Goal: Task Accomplishment & Management: Use online tool/utility

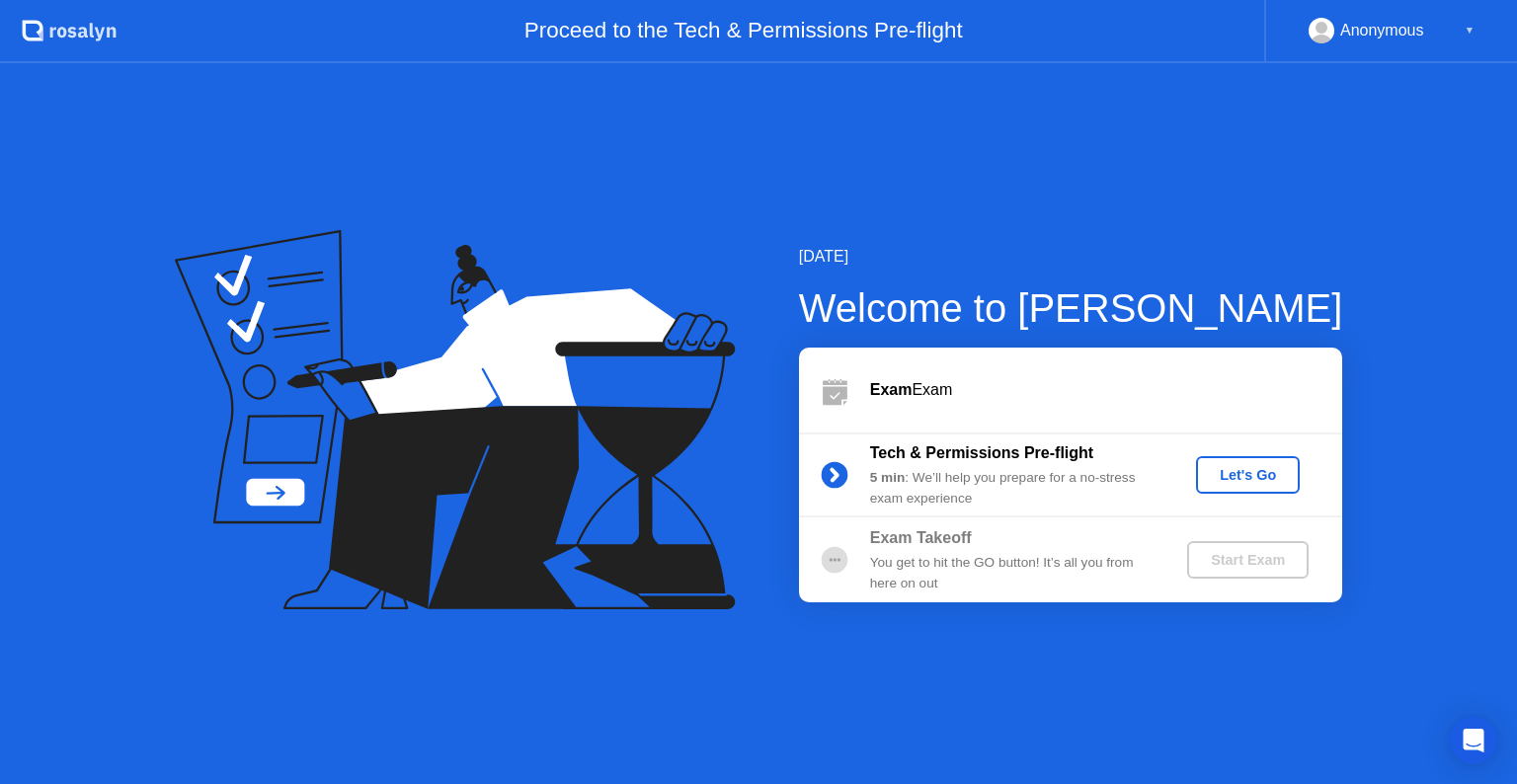
click at [1236, 473] on div "Let's Go" at bounding box center [1248, 474] width 88 height 16
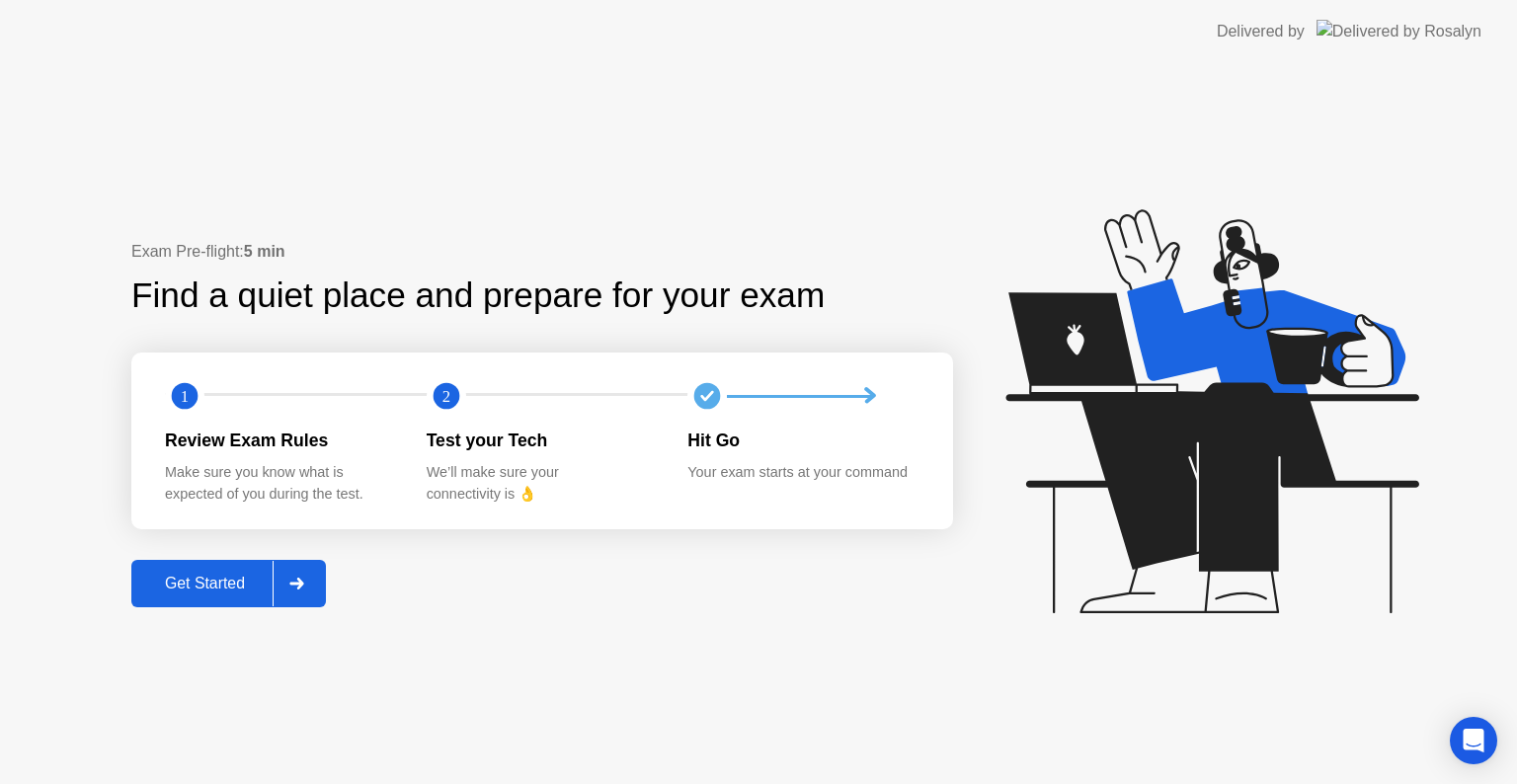
click at [188, 584] on div "Get Started" at bounding box center [204, 583] width 135 height 18
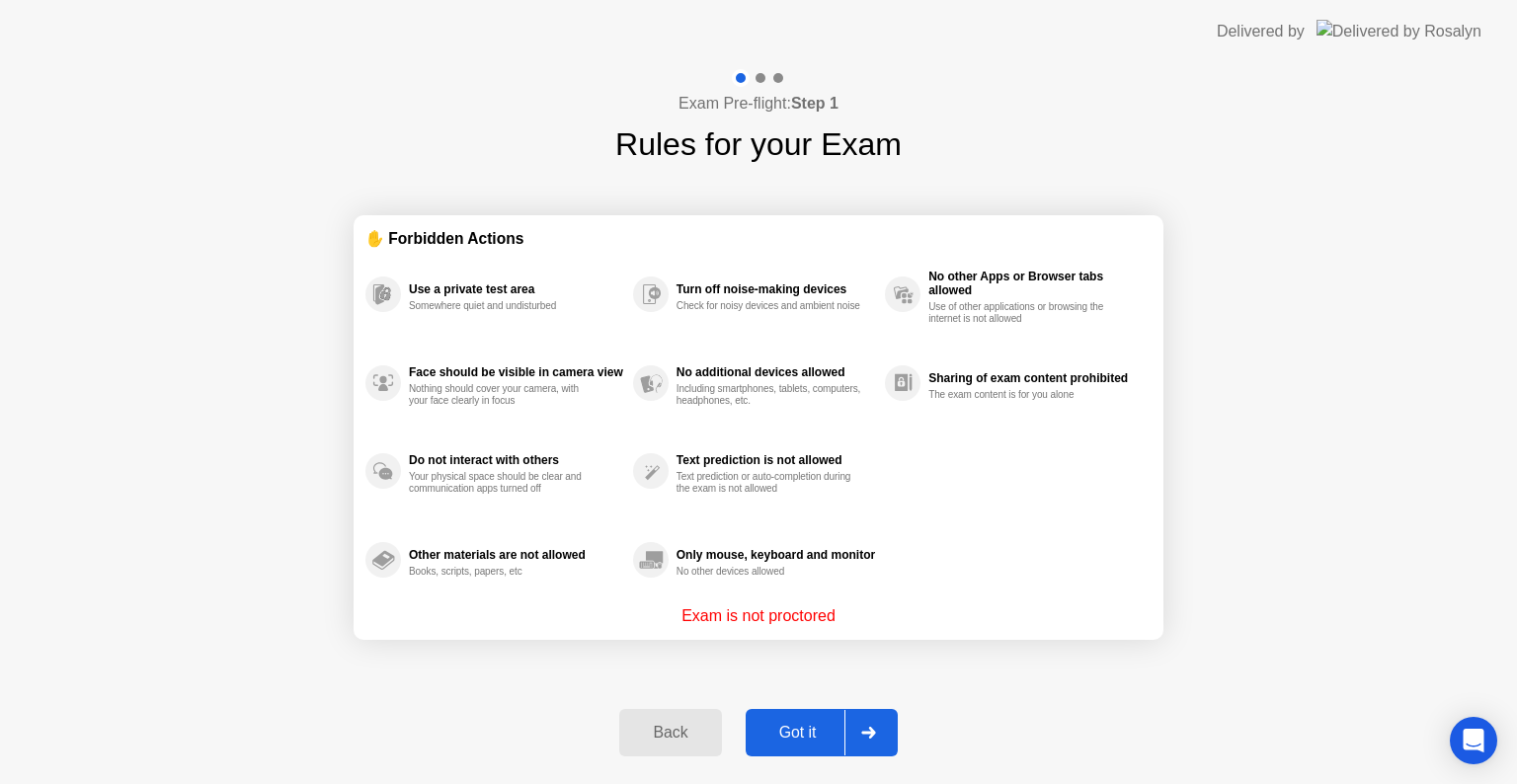
click at [774, 723] on div "Got it" at bounding box center [797, 732] width 93 height 18
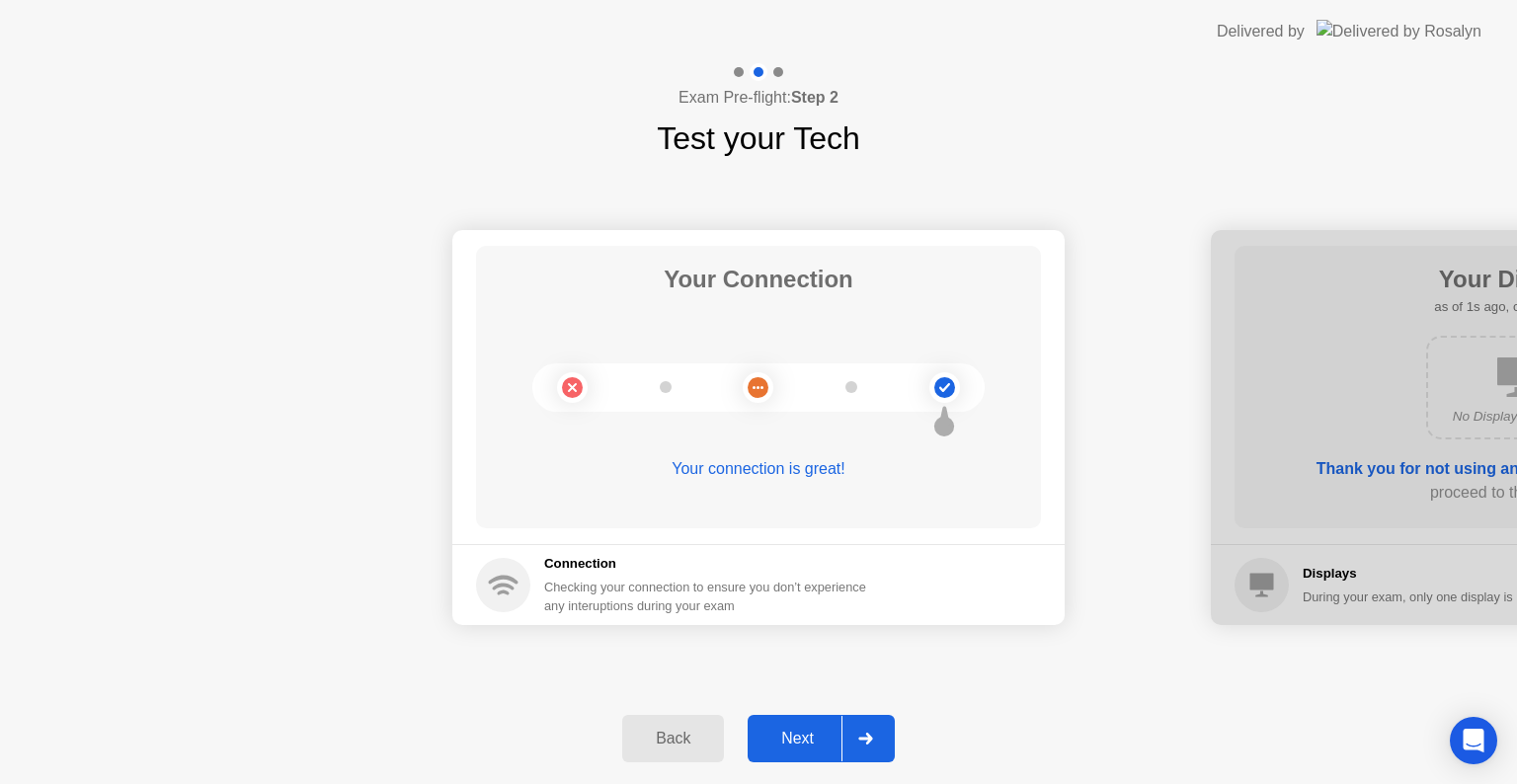
click at [782, 730] on div "Next" at bounding box center [797, 738] width 88 height 18
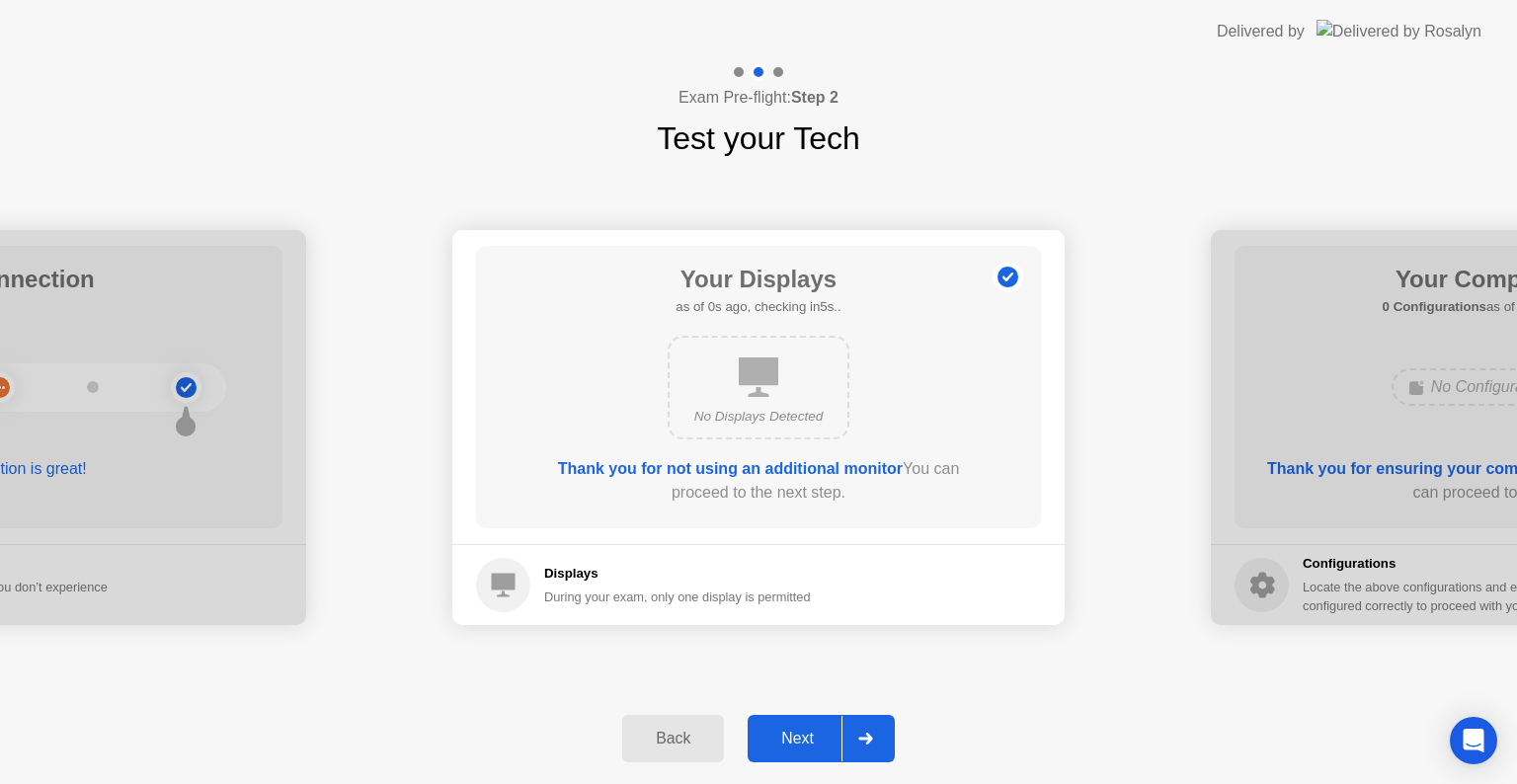
click at [782, 730] on div "Next" at bounding box center [797, 738] width 88 height 18
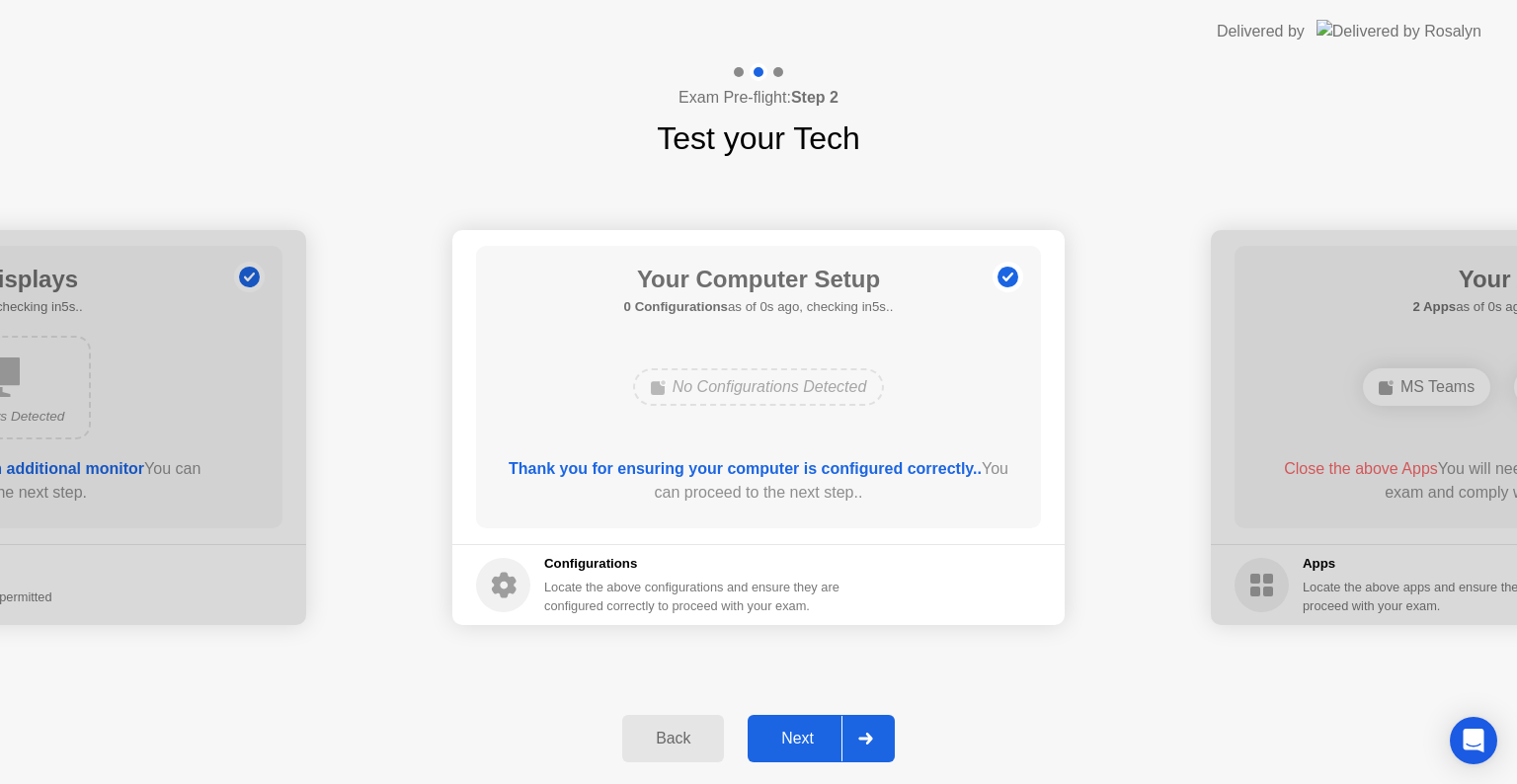
click at [782, 730] on div "Next" at bounding box center [797, 738] width 88 height 18
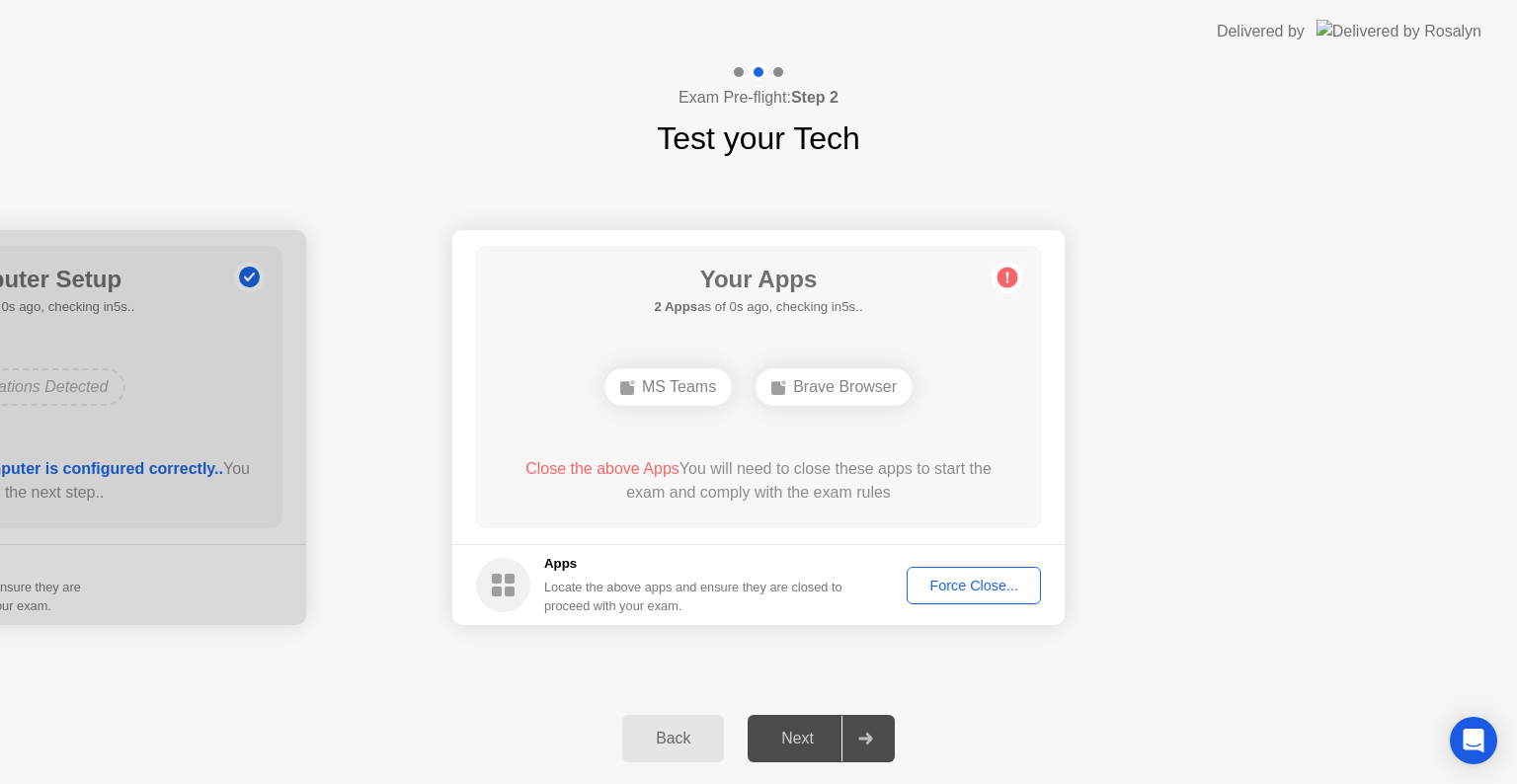
click at [782, 730] on div "Next" at bounding box center [797, 738] width 88 height 18
click at [989, 577] on div "Force Close..." at bounding box center [973, 585] width 121 height 16
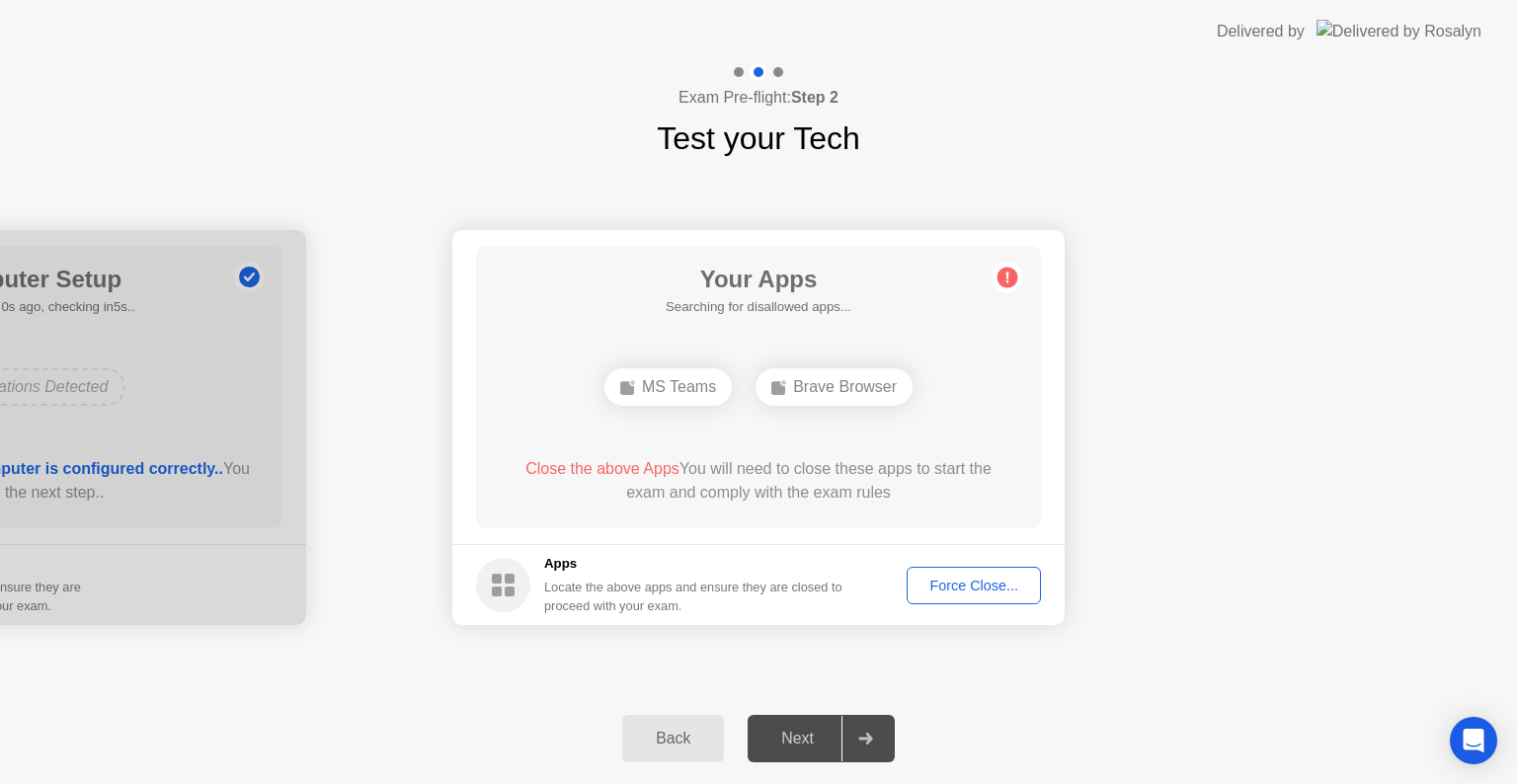
click at [945, 577] on div "Force Close..." at bounding box center [973, 585] width 121 height 16
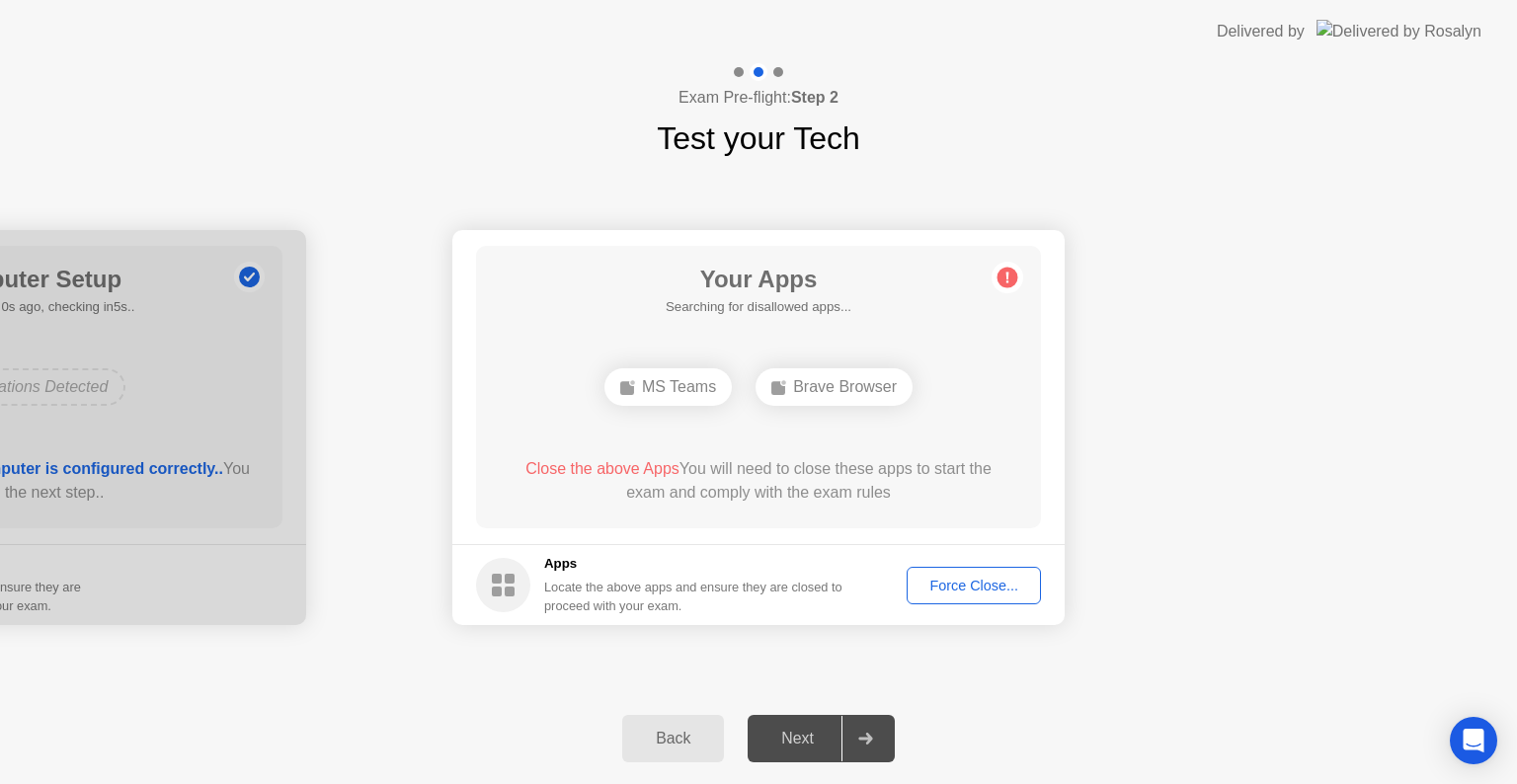
click at [943, 588] on div "Force Close..." at bounding box center [973, 585] width 121 height 16
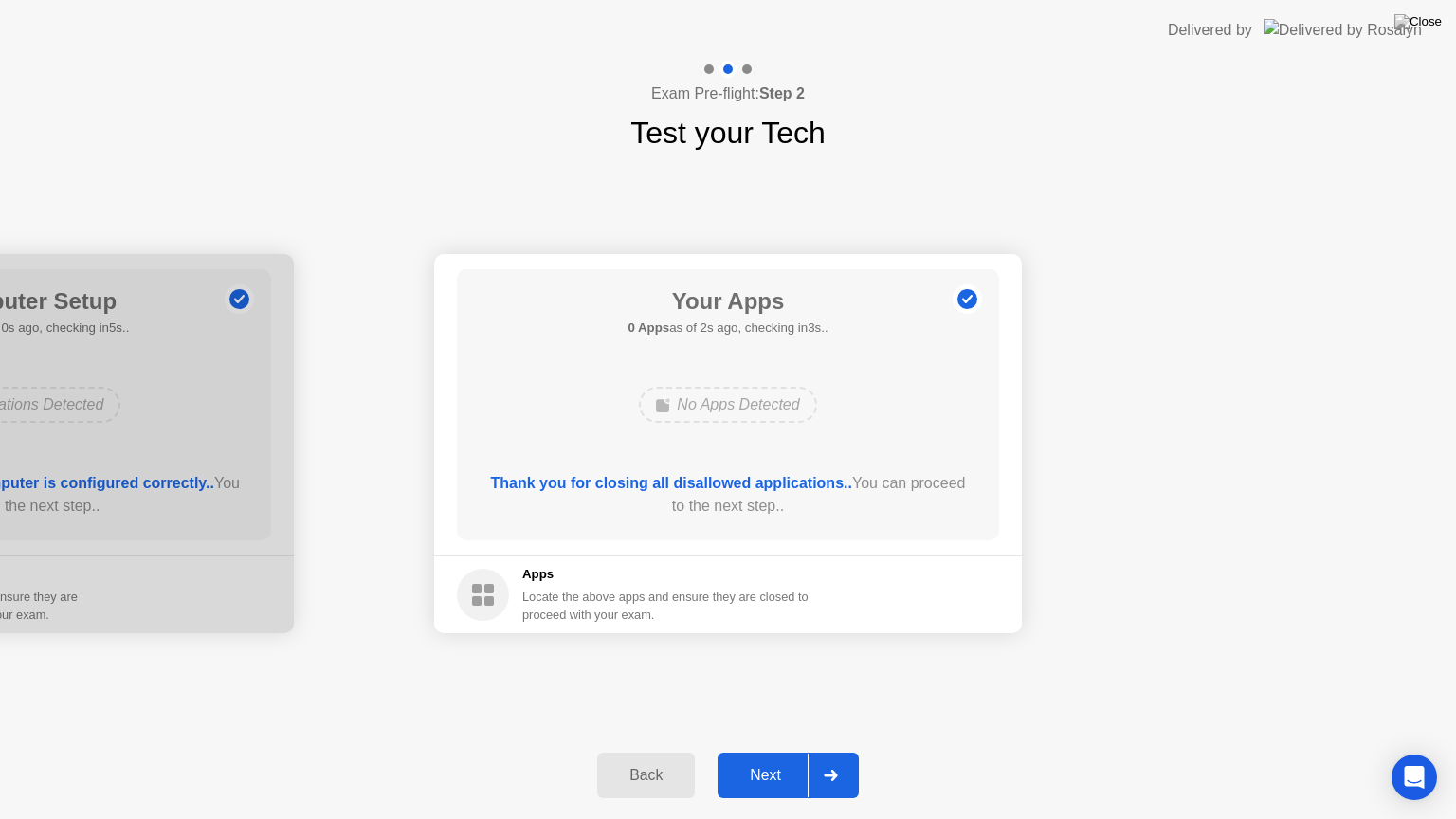
click at [765, 752] on div "Next" at bounding box center [765, 775] width 84 height 17
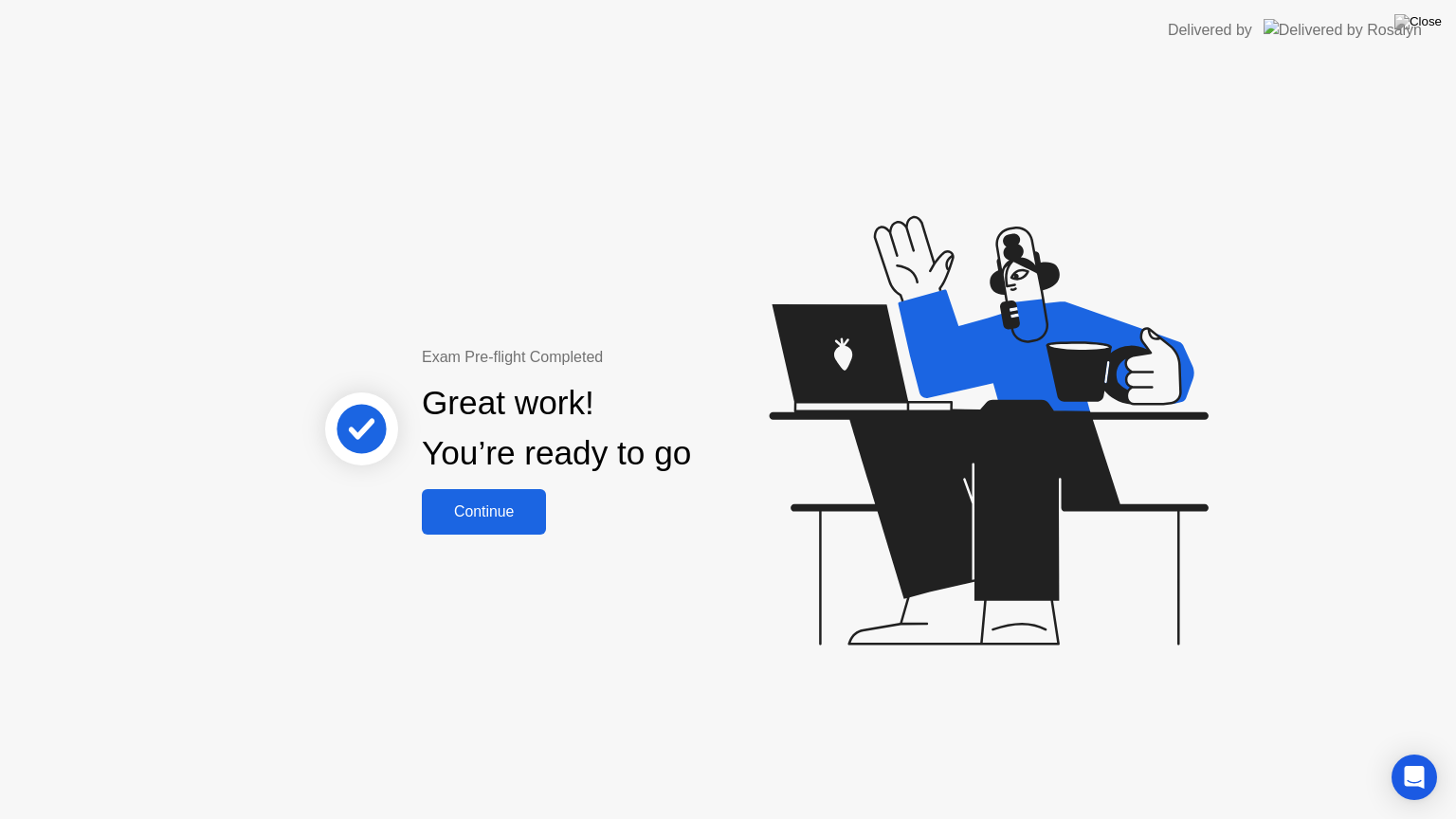
click at [510, 513] on div "Continue" at bounding box center [484, 512] width 113 height 17
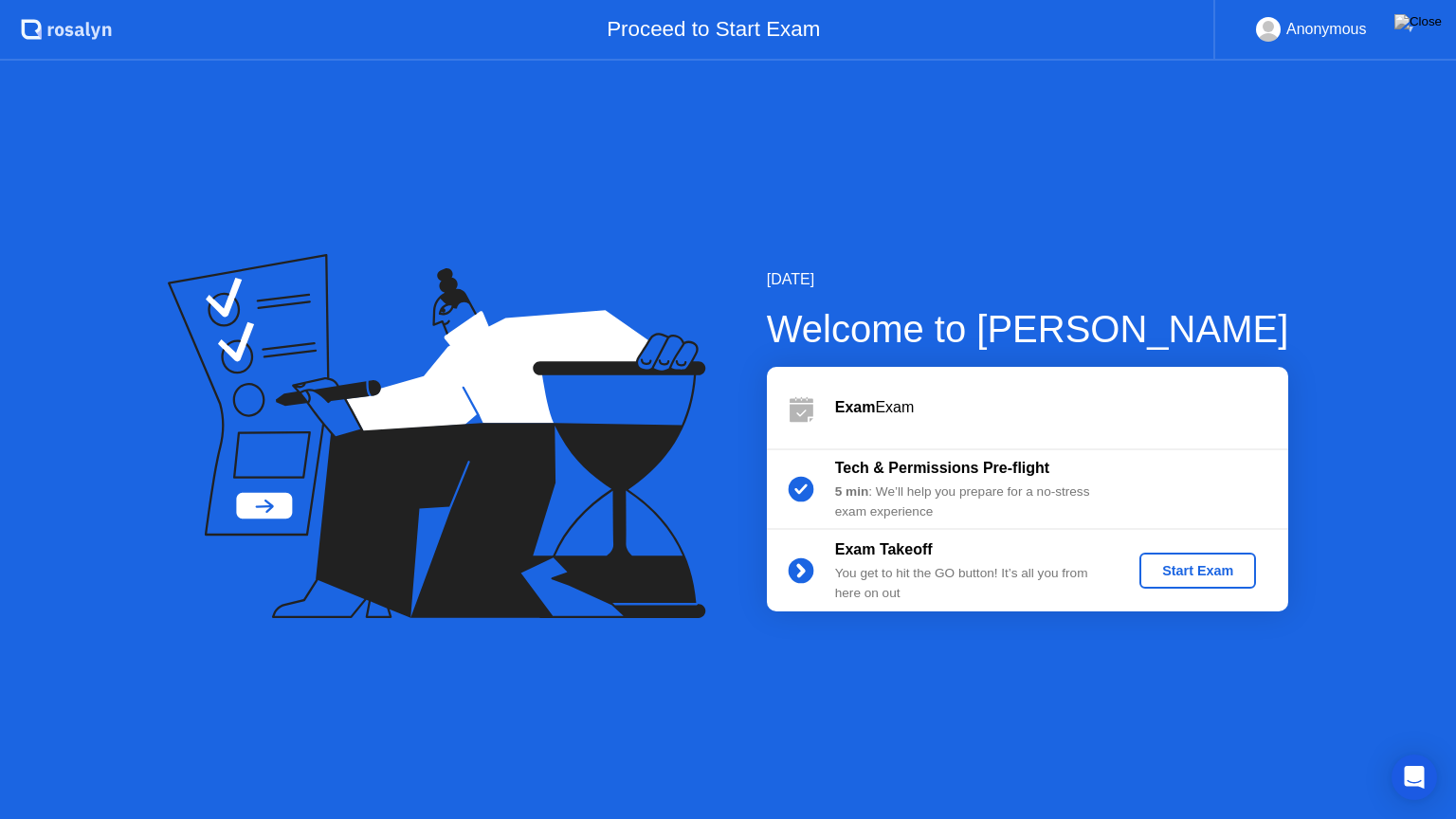
click at [1181, 573] on div "Start Exam" at bounding box center [1198, 571] width 102 height 15
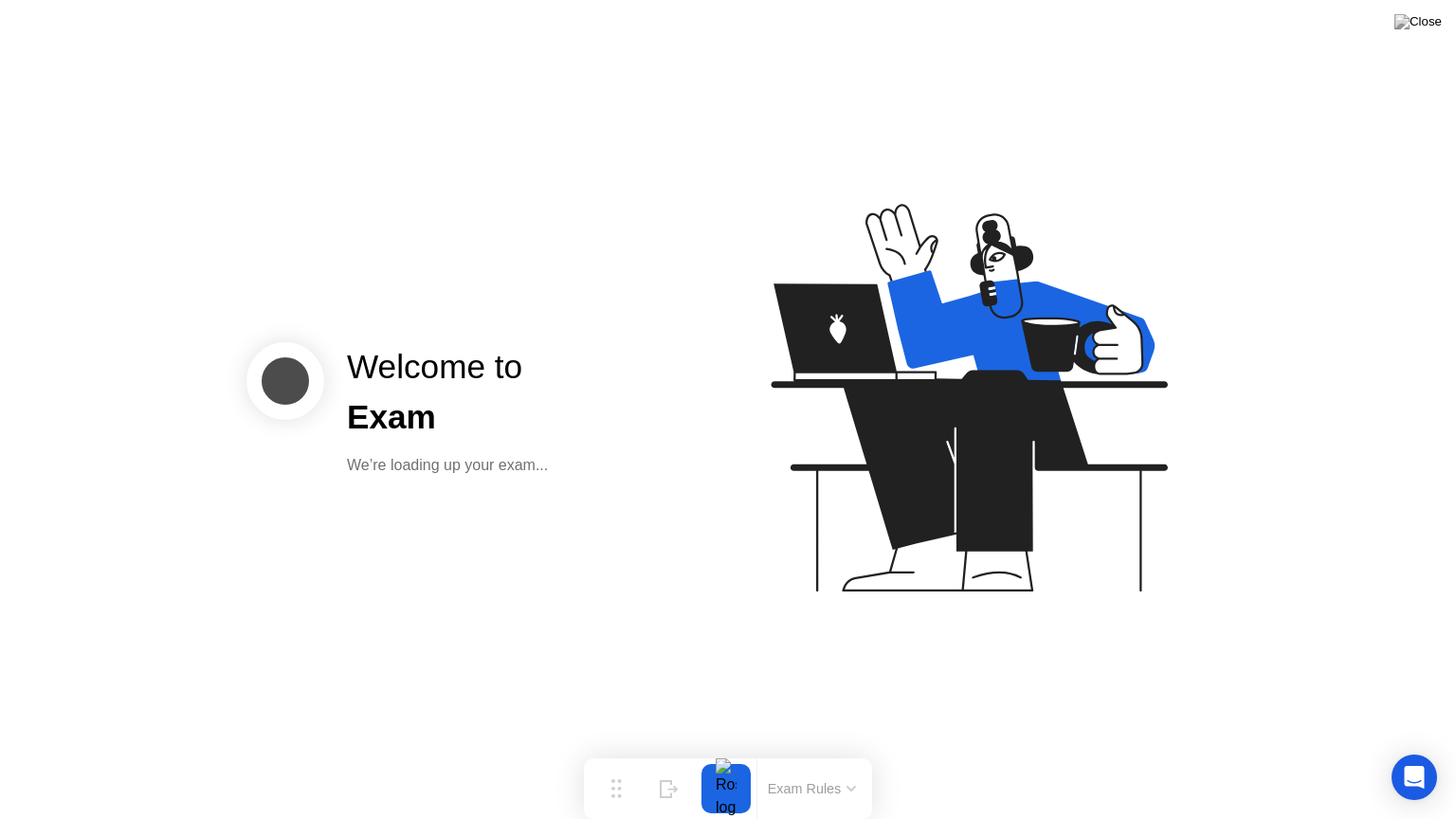
drag, startPoint x: 341, startPoint y: 427, endPoint x: 417, endPoint y: 426, distance: 76.0
click at [341, 426] on div "Welcome to Exam We’re loading up your exam..." at bounding box center [447, 410] width 247 height 134
click at [765, 426] on icon at bounding box center [965, 407] width 489 height 485
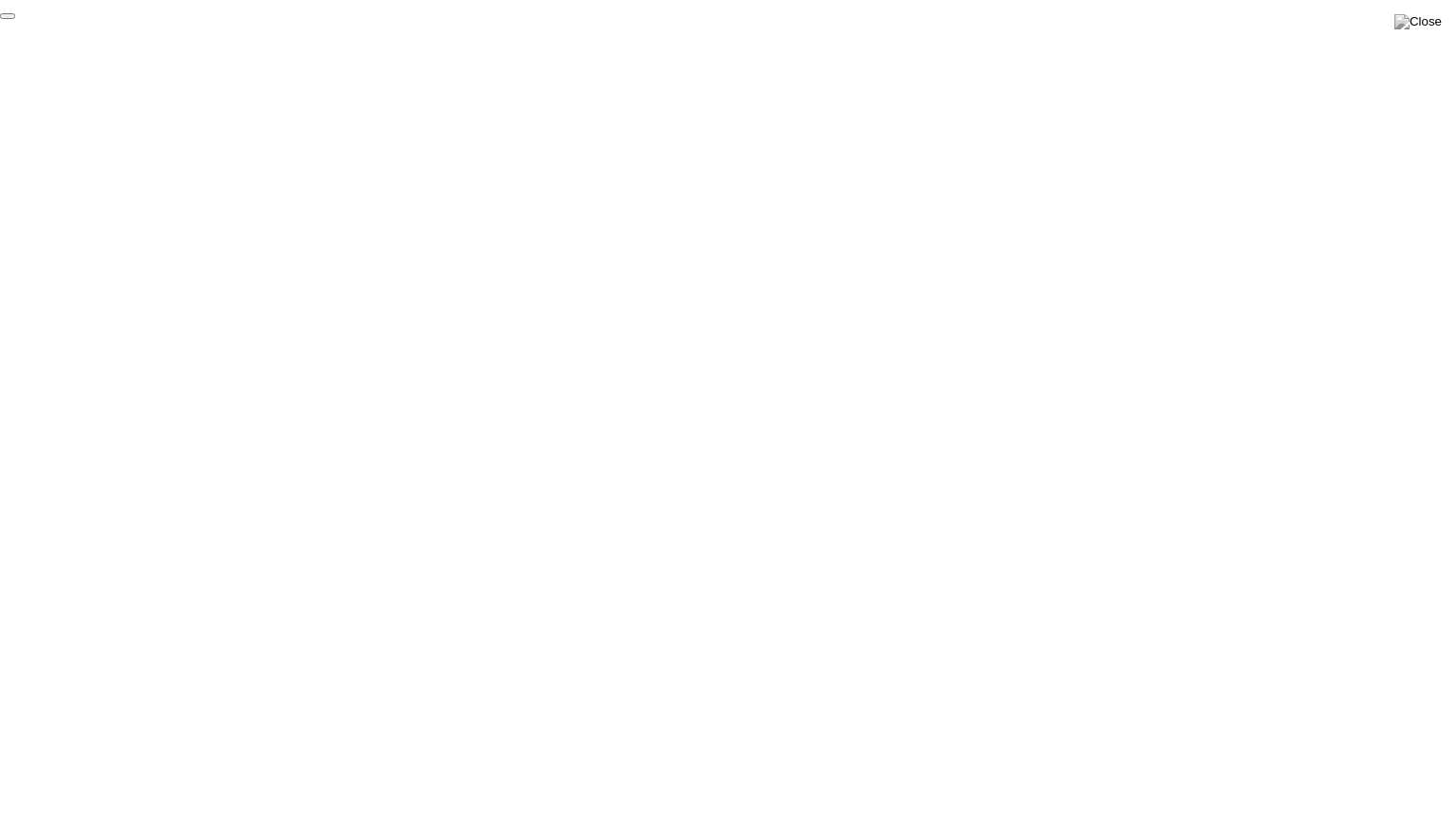
click div "End Proctoring Session"
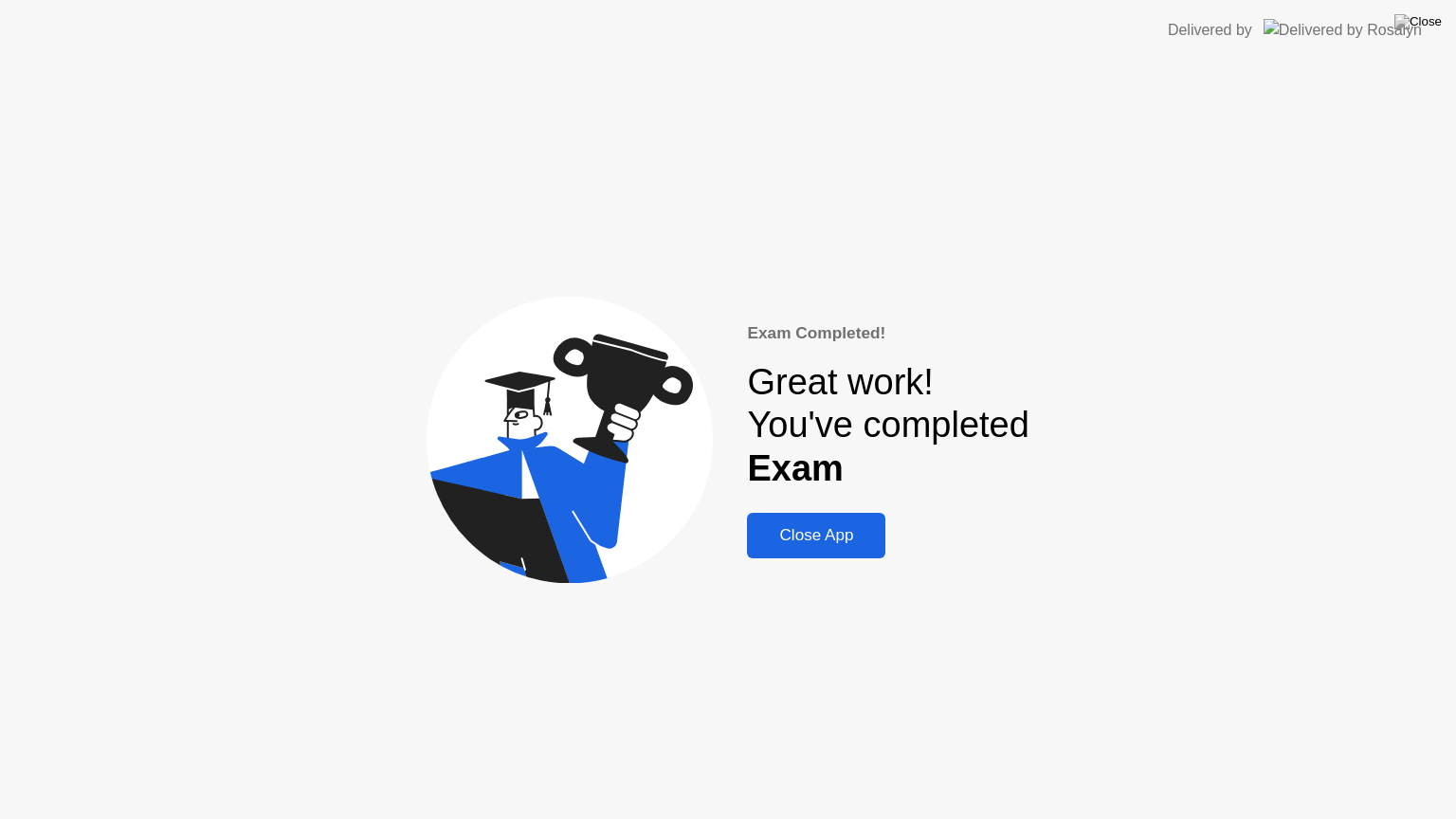
click at [829, 532] on div "Close App" at bounding box center [816, 535] width 127 height 19
